Goal: Information Seeking & Learning: Learn about a topic

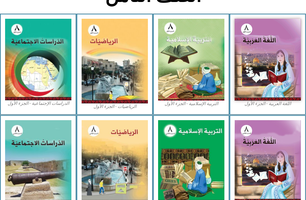
scroll to position [147, 0]
click at [215, 83] on img at bounding box center [191, 60] width 66 height 82
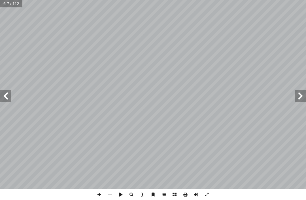
click at [6, 92] on span at bounding box center [5, 95] width 11 height 11
click at [9, 92] on span at bounding box center [5, 95] width 11 height 11
click at [9, 95] on span at bounding box center [5, 95] width 11 height 11
click at [5, 92] on span at bounding box center [5, 95] width 11 height 11
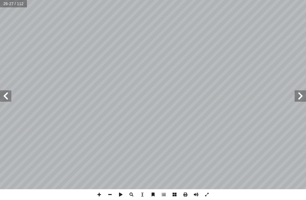
click at [296, 101] on span at bounding box center [300, 95] width 11 height 11
click at [304, 95] on span at bounding box center [300, 95] width 11 height 11
click at [8, 95] on span at bounding box center [5, 95] width 11 height 11
click at [6, 93] on span at bounding box center [5, 95] width 11 height 11
click at [303, 99] on span at bounding box center [300, 95] width 11 height 11
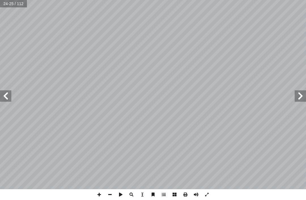
click at [4, 93] on span at bounding box center [5, 95] width 11 height 11
click at [302, 95] on span at bounding box center [300, 95] width 11 height 11
click at [7, 95] on span at bounding box center [5, 95] width 11 height 11
click at [300, 95] on span at bounding box center [300, 95] width 11 height 11
click at [9, 96] on span at bounding box center [5, 95] width 11 height 11
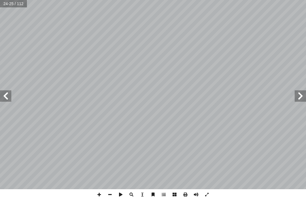
click at [299, 94] on span at bounding box center [300, 95] width 11 height 11
click at [300, 92] on span at bounding box center [300, 95] width 11 height 11
click at [8, 98] on span at bounding box center [5, 95] width 11 height 11
click at [298, 93] on span at bounding box center [300, 95] width 11 height 11
click at [302, 94] on span at bounding box center [300, 95] width 11 height 11
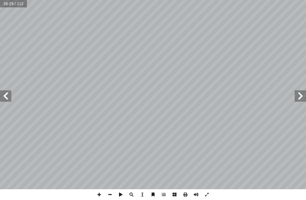
click at [298, 93] on span at bounding box center [300, 95] width 11 height 11
click at [299, 93] on span at bounding box center [300, 95] width 11 height 11
click at [11, 92] on span at bounding box center [5, 95] width 11 height 11
click at [303, 93] on span at bounding box center [300, 95] width 11 height 11
click at [8, 92] on span at bounding box center [5, 95] width 11 height 11
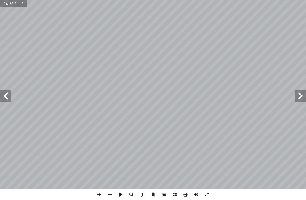
click at [3, 96] on span at bounding box center [5, 95] width 11 height 11
click at [302, 90] on span at bounding box center [300, 95] width 11 height 11
click at [302, 93] on span at bounding box center [300, 95] width 11 height 11
click at [302, 95] on span at bounding box center [300, 95] width 11 height 11
click at [8, 100] on span at bounding box center [5, 95] width 11 height 11
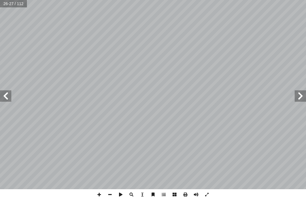
click at [304, 96] on span at bounding box center [300, 95] width 11 height 11
click at [302, 98] on span at bounding box center [300, 95] width 11 height 11
click at [7, 92] on span at bounding box center [5, 95] width 11 height 11
click at [8, 99] on span at bounding box center [5, 95] width 11 height 11
click at [301, 94] on span at bounding box center [300, 95] width 11 height 11
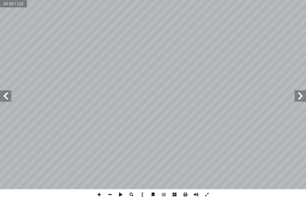
click at [2, 92] on span at bounding box center [5, 95] width 11 height 11
click at [299, 92] on span at bounding box center [300, 95] width 11 height 11
click at [9, 95] on span at bounding box center [5, 95] width 11 height 11
click at [300, 95] on span at bounding box center [300, 95] width 11 height 11
click at [5, 94] on span at bounding box center [5, 95] width 11 height 11
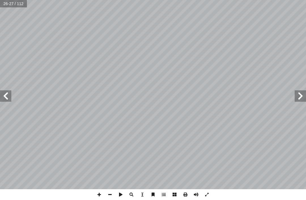
click at [302, 98] on span at bounding box center [300, 95] width 11 height 11
click at [3, 96] on span at bounding box center [5, 95] width 11 height 11
click at [301, 94] on span at bounding box center [300, 95] width 11 height 11
click at [11, 93] on span at bounding box center [5, 95] width 11 height 11
click at [10, 95] on span at bounding box center [5, 95] width 11 height 11
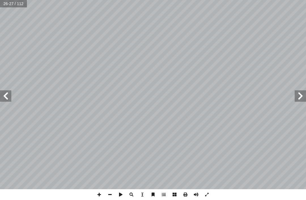
click at [5, 98] on span at bounding box center [5, 95] width 11 height 11
click at [10, 97] on span at bounding box center [5, 95] width 11 height 11
click at [9, 92] on span at bounding box center [5, 95] width 11 height 11
click at [7, 94] on span at bounding box center [5, 95] width 11 height 11
click at [8, 91] on span at bounding box center [5, 95] width 11 height 11
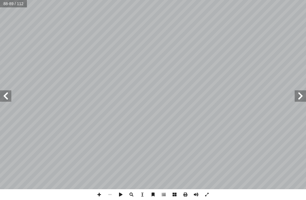
click at [5, 97] on span at bounding box center [5, 95] width 11 height 11
click at [296, 98] on span at bounding box center [300, 95] width 11 height 11
click at [298, 96] on span at bounding box center [300, 95] width 11 height 11
click at [6, 99] on span at bounding box center [5, 95] width 11 height 11
click at [6, 98] on span at bounding box center [5, 95] width 11 height 11
